Goal: Task Accomplishment & Management: Manage account settings

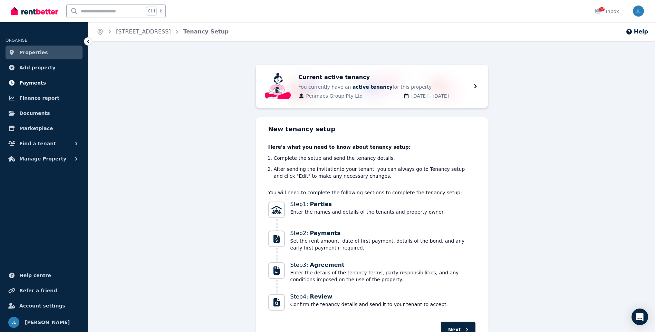
click at [20, 85] on span "Payments" at bounding box center [32, 83] width 27 height 8
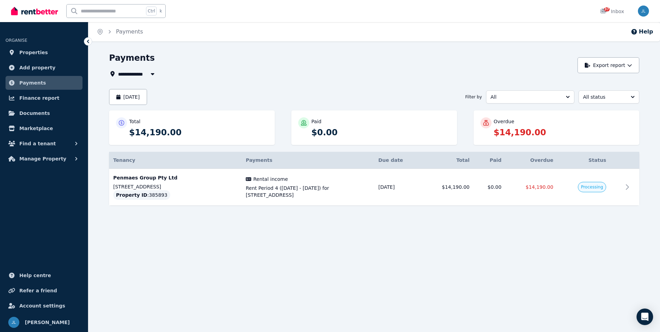
click at [165, 126] on div "Total $14,190.00" at bounding box center [198, 127] width 139 height 21
click at [357, 190] on span "Rent Period 4 ([DATE] - [DATE]) for [STREET_ADDRESS]" at bounding box center [308, 192] width 124 height 14
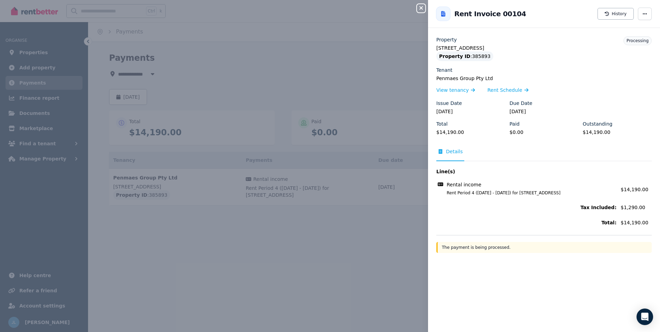
click at [418, 9] on icon "button" at bounding box center [421, 8] width 8 height 6
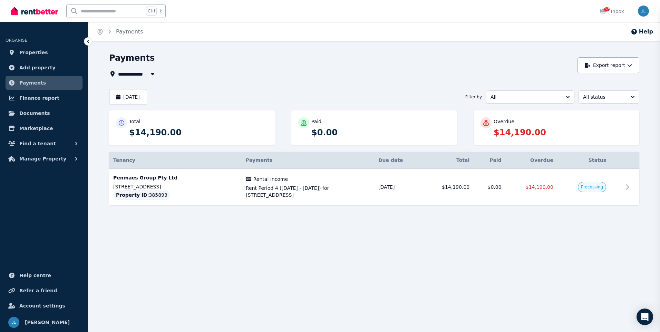
click at [121, 187] on p "[STREET_ADDRESS]" at bounding box center [175, 186] width 124 height 7
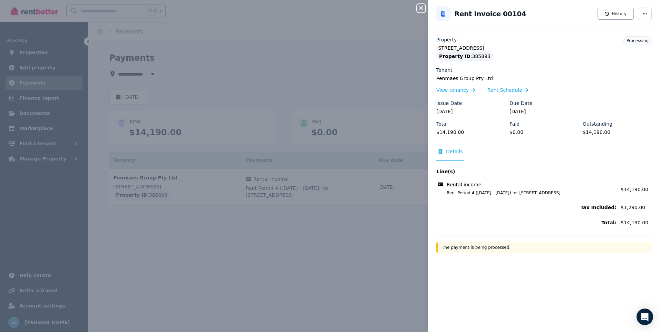
click at [419, 10] on icon "button" at bounding box center [421, 8] width 8 height 6
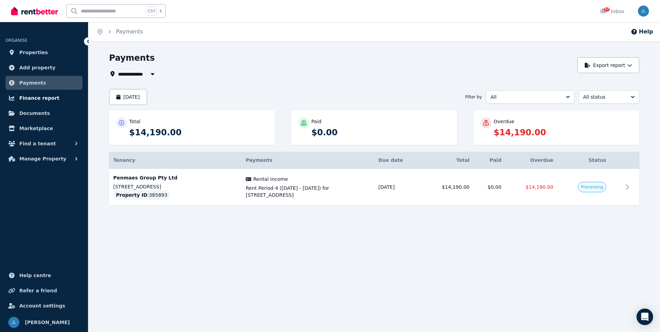
click at [24, 98] on span "Finance report" at bounding box center [39, 98] width 40 height 8
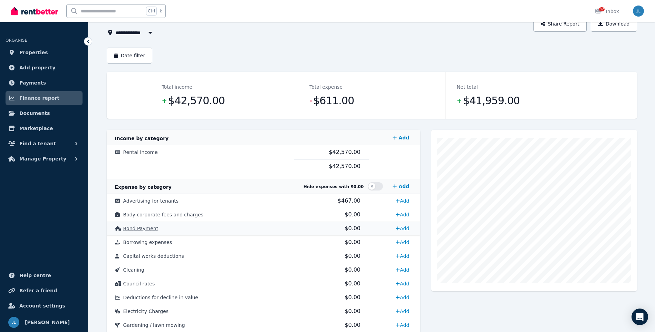
scroll to position [35, 0]
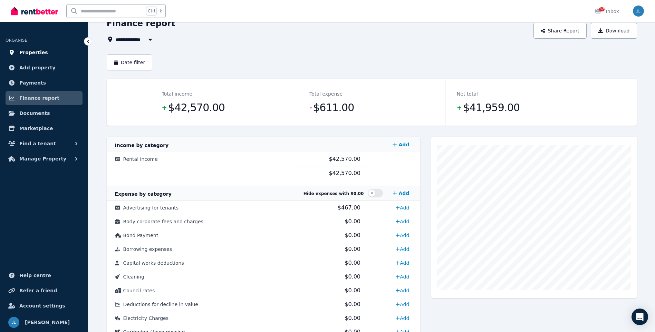
click at [28, 51] on span "Properties" at bounding box center [33, 52] width 29 height 8
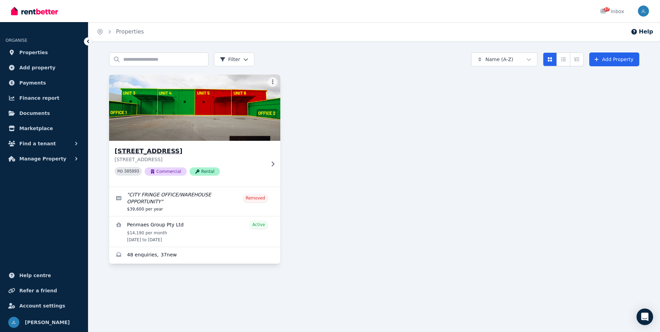
click at [207, 154] on h3 "[STREET_ADDRESS]" at bounding box center [190, 151] width 150 height 10
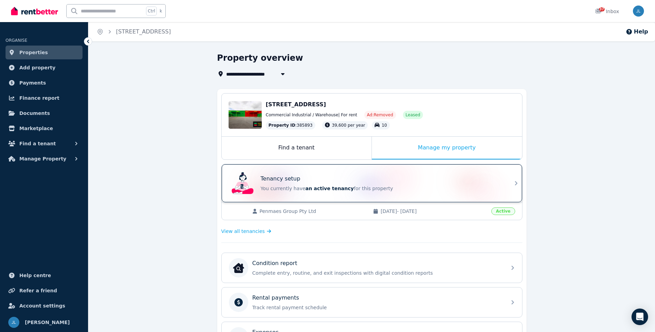
click at [381, 187] on p "You currently have an active tenancy for this property" at bounding box center [382, 188] width 242 height 7
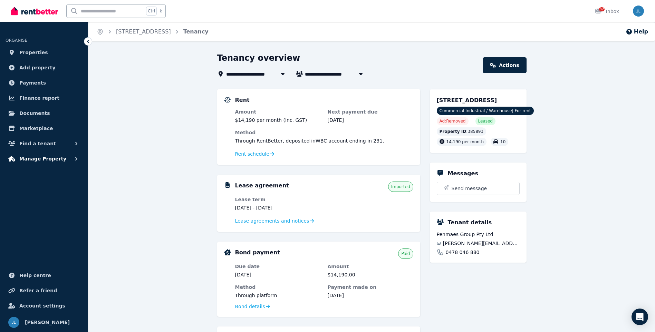
click at [38, 160] on span "Manage Property" at bounding box center [42, 159] width 47 height 8
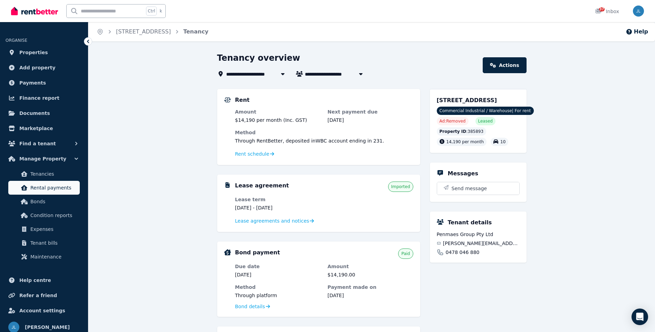
click at [36, 185] on span "Rental payments" at bounding box center [53, 188] width 47 height 8
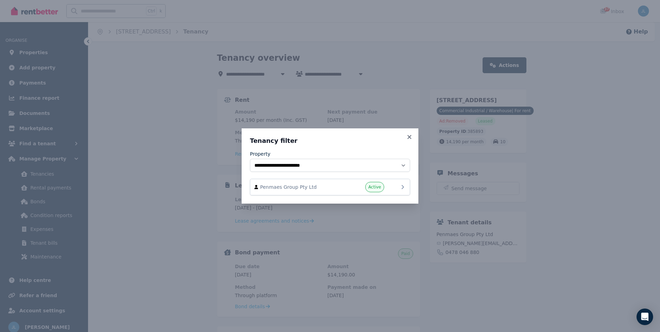
drag, startPoint x: 322, startPoint y: 203, endPoint x: 317, endPoint y: 192, distance: 12.4
click at [322, 198] on div "**********" at bounding box center [330, 165] width 177 height 75
click at [316, 189] on span "Penmaes Group Pty Ltd" at bounding box center [299, 187] width 79 height 7
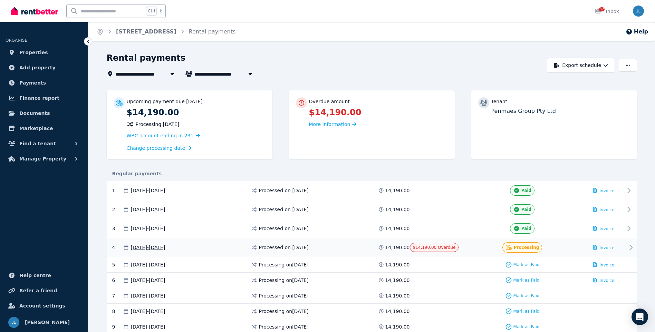
click at [471, 248] on div "Processing" at bounding box center [521, 247] width 121 height 10
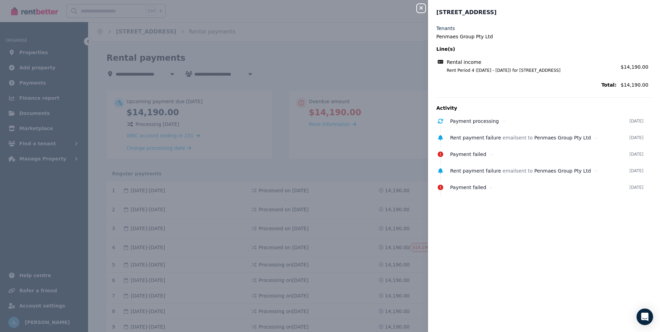
click at [413, 10] on div "Close panel 10 Cowcher Pl, Belmont Tenants Penmaes Group Pty Ltd Line(s) Rental…" at bounding box center [330, 166] width 660 height 332
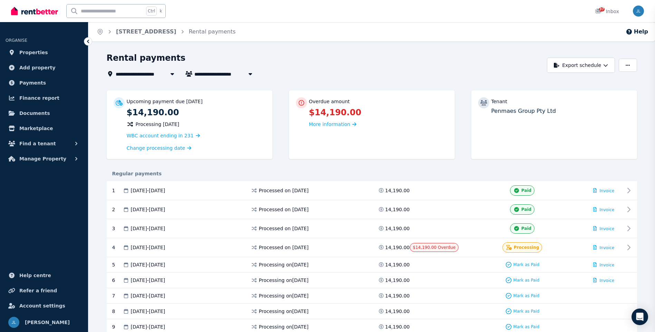
click at [419, 8] on div "Close panel [STREET_ADDRESS]" at bounding box center [327, 166] width 655 height 332
